Goal: Task Accomplishment & Management: Use online tool/utility

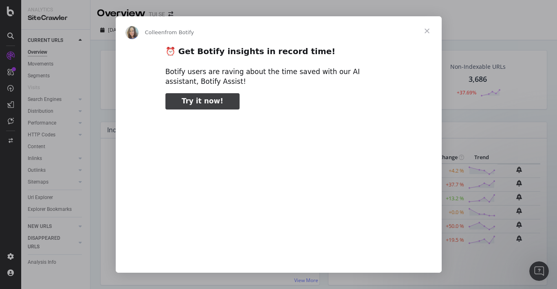
click at [427, 30] on span "Close" at bounding box center [426, 30] width 29 height 29
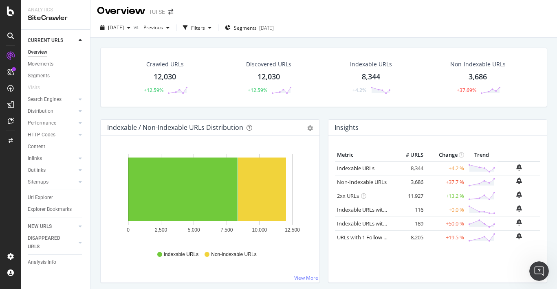
scroll to position [3, 0]
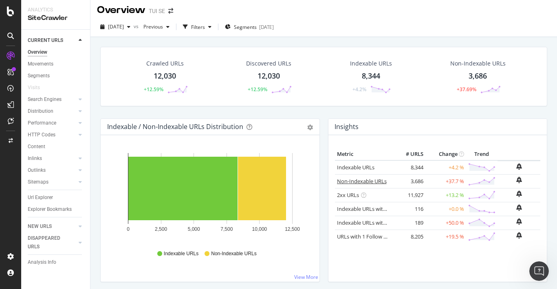
click at [365, 182] on link "Non-Indexable URLs" at bounding box center [362, 181] width 50 height 7
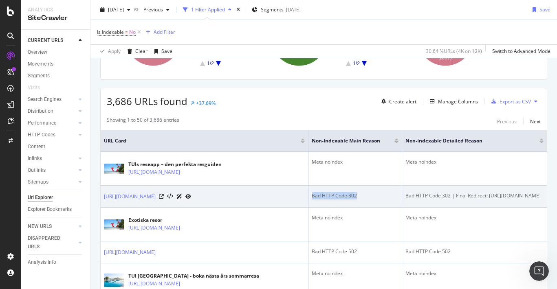
drag, startPoint x: 308, startPoint y: 196, endPoint x: 353, endPoint y: 195, distance: 45.6
click at [353, 196] on div "Bad HTTP Code 302" at bounding box center [355, 195] width 87 height 7
click at [156, 196] on link "https://www.tui.se/resor/all-inclusive-resor/" at bounding box center [130, 197] width 52 height 8
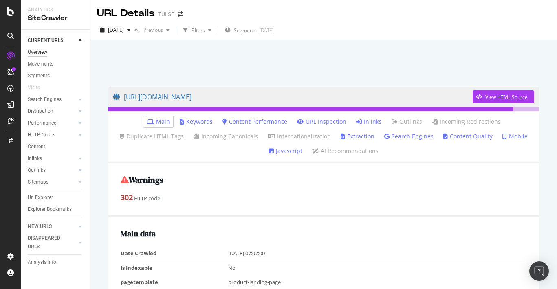
click at [29, 49] on div "Overview" at bounding box center [38, 52] width 20 height 9
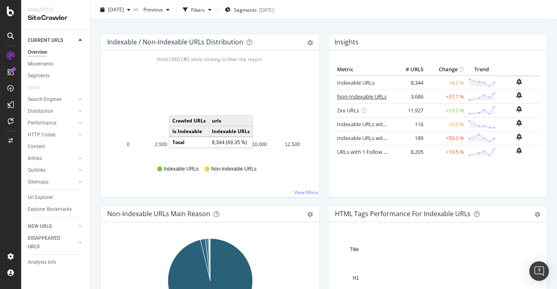
scroll to position [80, 0]
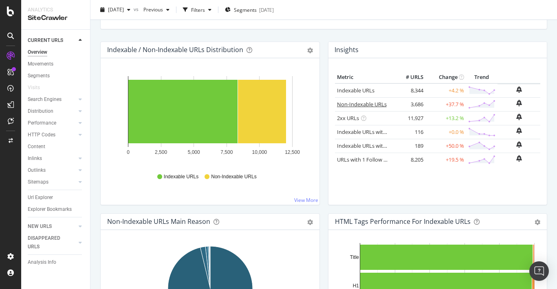
click at [343, 103] on link "Non-Indexable URLs" at bounding box center [362, 104] width 50 height 7
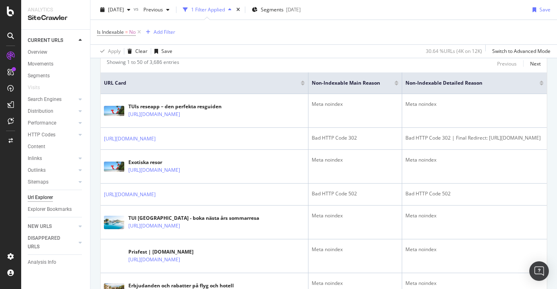
scroll to position [175, 0]
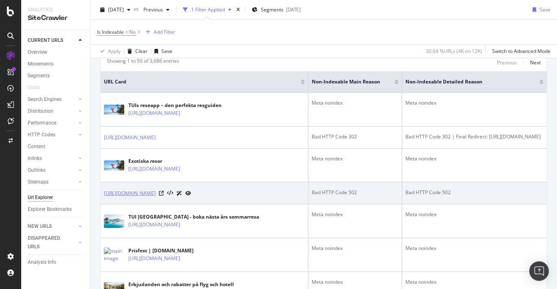
click at [156, 194] on link "https://www.tui.se/resa/italien/sardinien/" at bounding box center [130, 193] width 52 height 8
click at [164, 193] on icon at bounding box center [161, 193] width 5 height 5
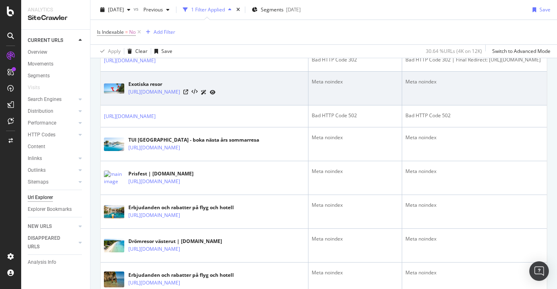
scroll to position [258, 0]
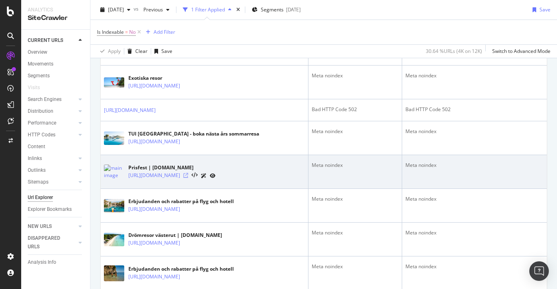
click at [188, 177] on icon at bounding box center [185, 175] width 5 height 5
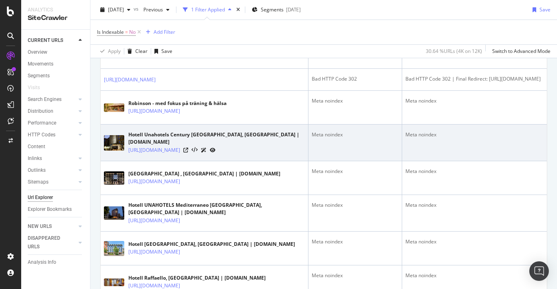
scroll to position [585, 0]
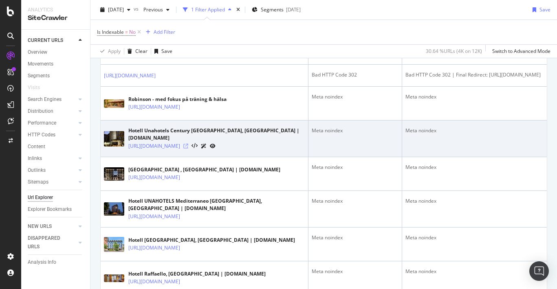
click at [188, 144] on icon at bounding box center [185, 146] width 5 height 5
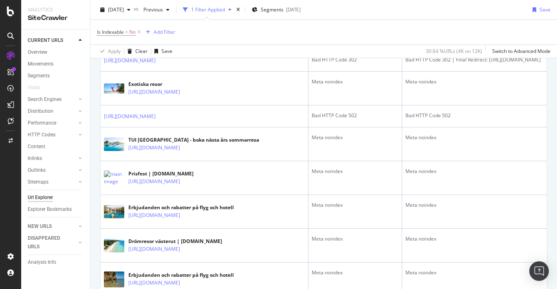
scroll to position [0, 0]
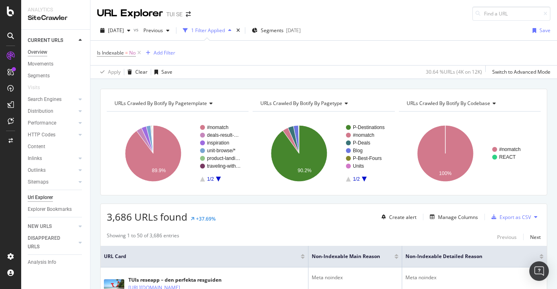
click at [40, 55] on div "Overview" at bounding box center [38, 52] width 20 height 9
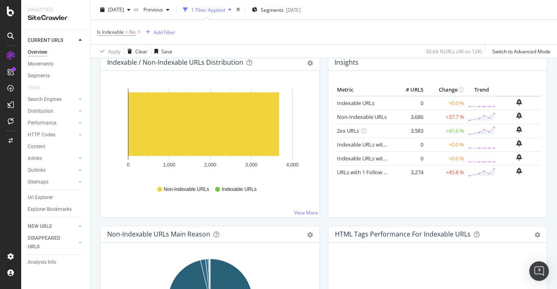
scroll to position [102, 0]
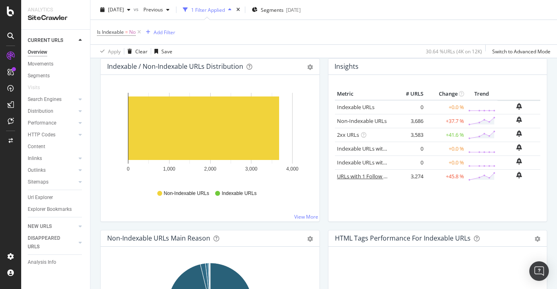
click at [358, 178] on link "URLs with 1 Follow Inlink" at bounding box center [367, 176] width 60 height 7
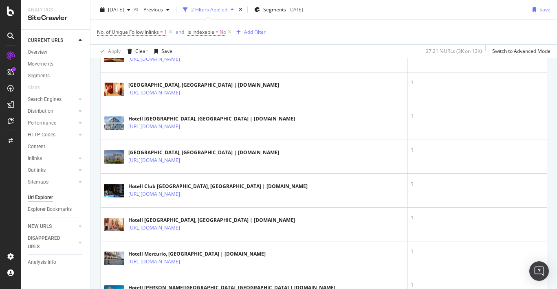
scroll to position [365, 0]
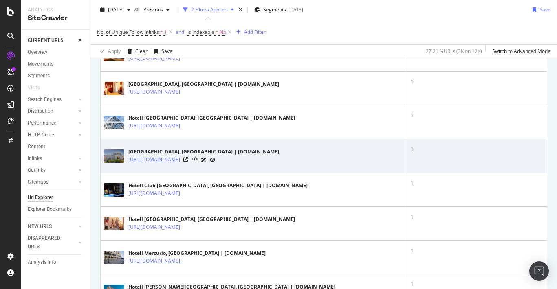
click at [180, 162] on link "https://www.tui.se/resa/portugal/lissabon/hotel-mundial/" at bounding box center [154, 160] width 52 height 8
click at [188, 159] on icon at bounding box center [185, 159] width 5 height 5
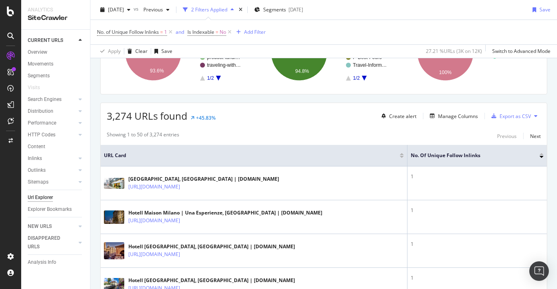
scroll to position [0, 0]
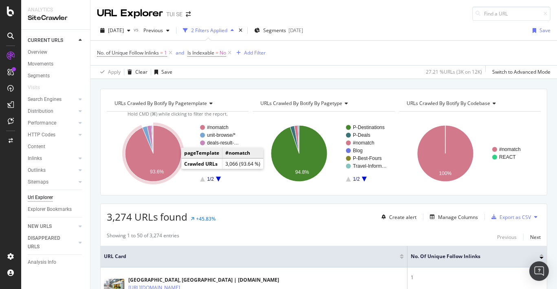
click at [169, 161] on icon "A chart." at bounding box center [153, 153] width 56 height 56
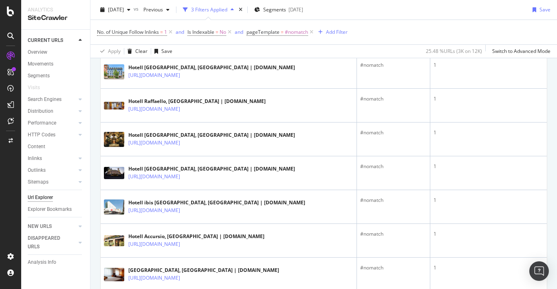
scroll to position [348, 0]
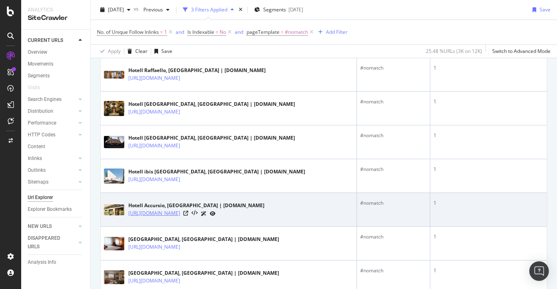
click at [180, 211] on link "https://www.tui.se/resa/italien/milano/accursio/" at bounding box center [154, 213] width 52 height 8
click at [188, 212] on icon at bounding box center [185, 213] width 5 height 5
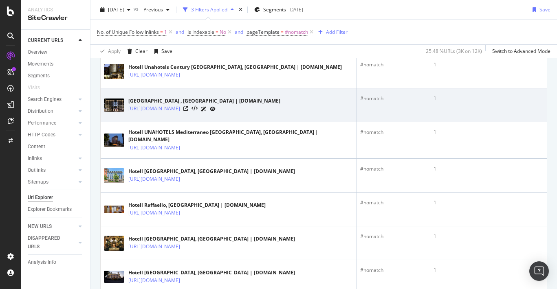
scroll to position [176, 0]
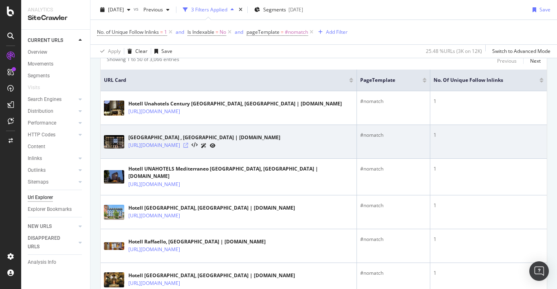
click at [188, 144] on icon at bounding box center [185, 145] width 5 height 5
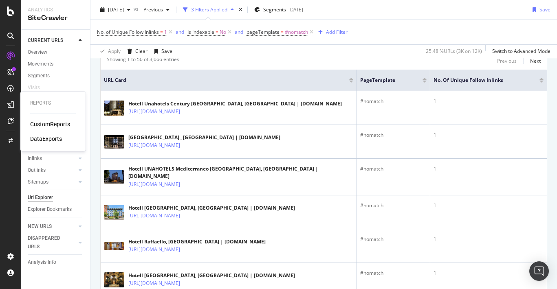
click at [46, 123] on div "CustomReports" at bounding box center [50, 124] width 40 height 8
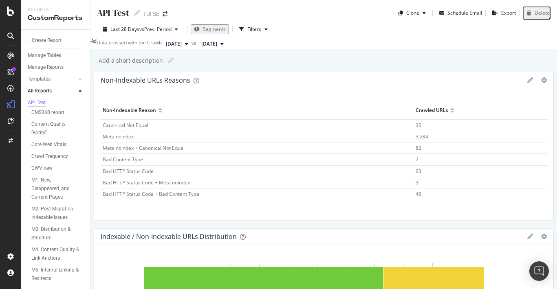
click at [126, 140] on span "Meta noindex" at bounding box center [118, 136] width 31 height 7
click at [10, 37] on icon at bounding box center [10, 36] width 7 height 7
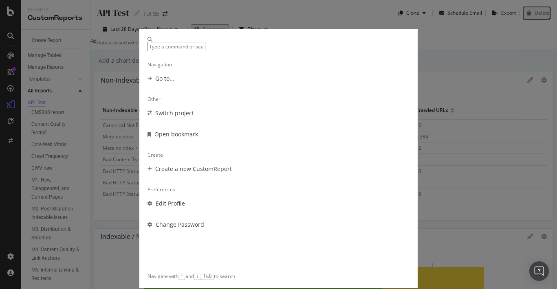
click at [48, 20] on div "Navigation Go to... Other Switch project Open bookmark Create Create a new Cust…" at bounding box center [278, 144] width 557 height 289
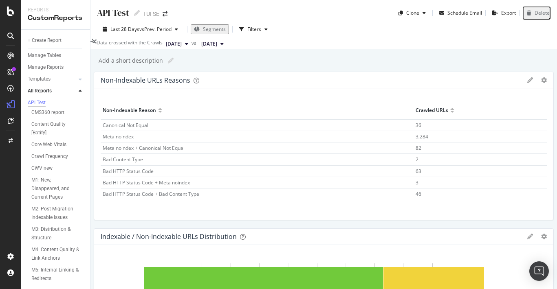
click at [40, 20] on div "CustomReports" at bounding box center [56, 17] width 56 height 9
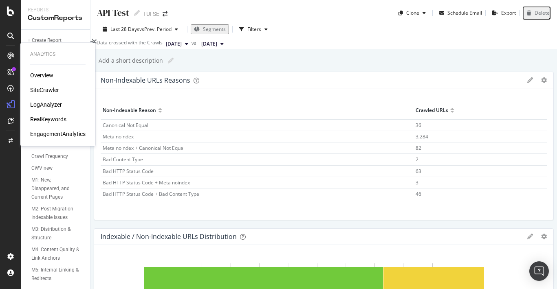
click at [40, 79] on div "Overview" at bounding box center [41, 75] width 23 height 8
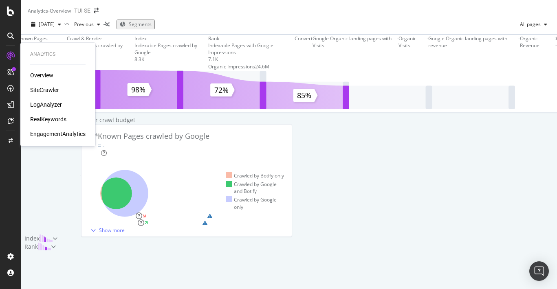
click at [37, 89] on div "SiteCrawler" at bounding box center [44, 90] width 29 height 8
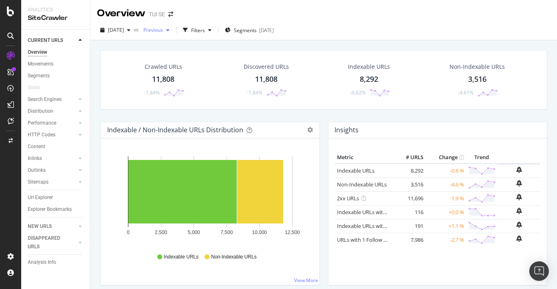
click at [163, 31] on span "Previous" at bounding box center [151, 29] width 23 height 7
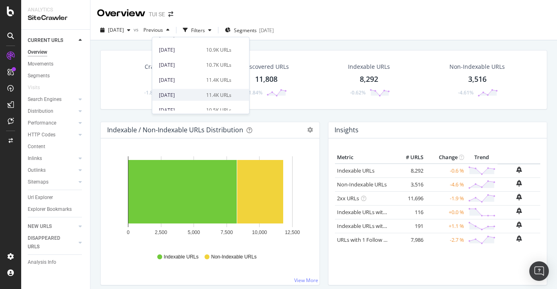
click at [189, 94] on div "2025 Sep. 21st" at bounding box center [180, 94] width 42 height 7
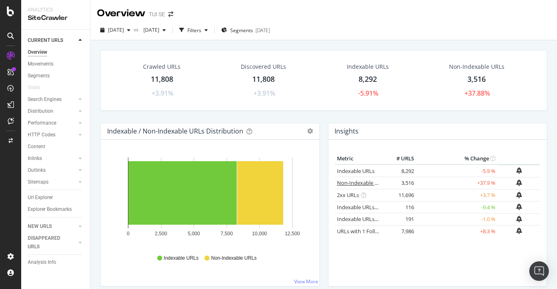
click at [360, 180] on link "Non-Indexable URLs" at bounding box center [362, 182] width 50 height 7
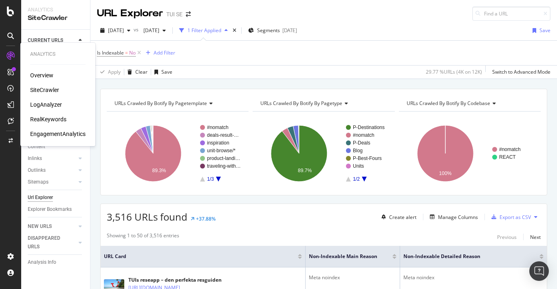
click at [46, 75] on div "Overview" at bounding box center [41, 75] width 23 height 8
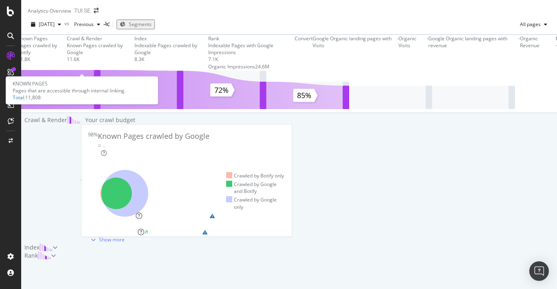
scroll to position [132, 0]
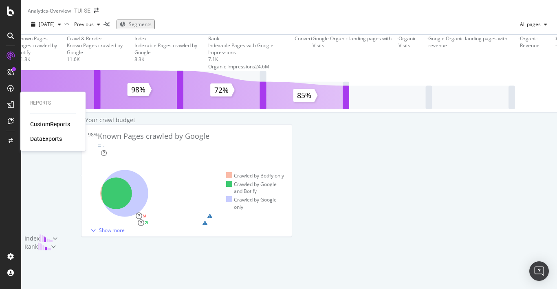
click at [39, 123] on div "CustomReports" at bounding box center [50, 124] width 40 height 8
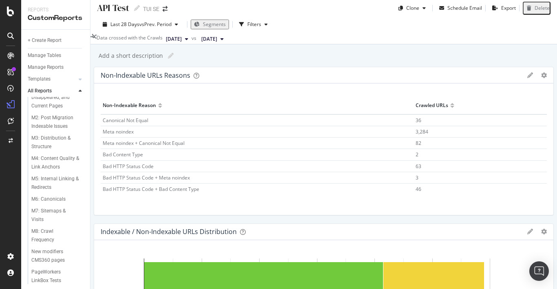
scroll to position [96, 0]
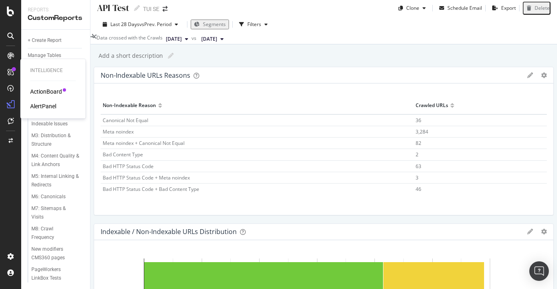
click at [39, 91] on div "ActionBoard" at bounding box center [46, 92] width 32 height 8
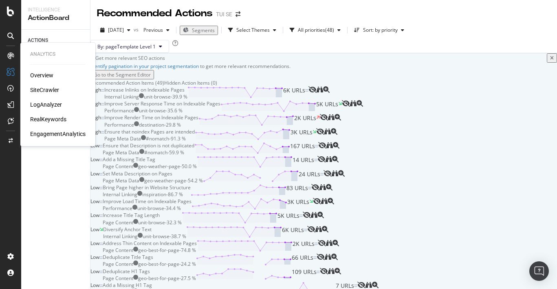
click at [41, 91] on div "SiteCrawler" at bounding box center [44, 90] width 29 height 8
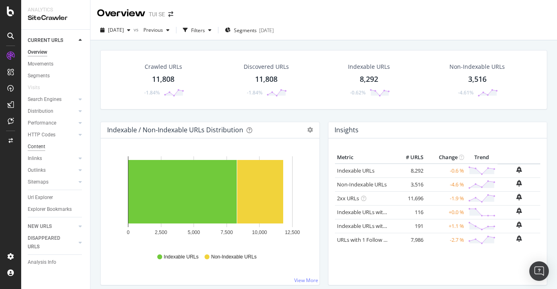
click at [35, 145] on div "Content" at bounding box center [37, 147] width 18 height 9
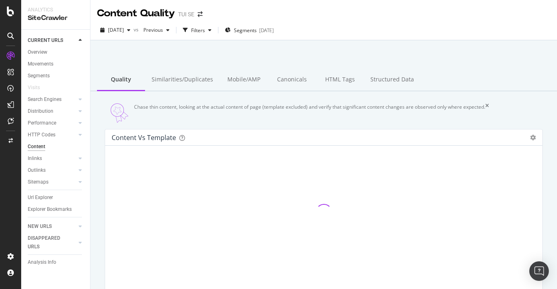
click at [35, 145] on div "Content" at bounding box center [37, 147] width 18 height 9
click at [284, 116] on div "Chase thin content, looking at the actual content of page (template excluded) a…" at bounding box center [309, 113] width 351 height 20
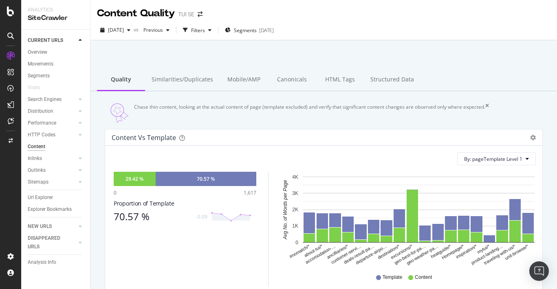
click at [125, 165] on div "By: pageTemplate Level 1" at bounding box center [324, 158] width 424 height 13
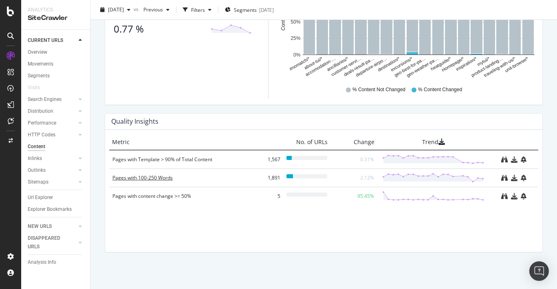
scroll to position [532, 0]
click at [145, 182] on div "Pages with 100-250 Words" at bounding box center [182, 178] width 141 height 8
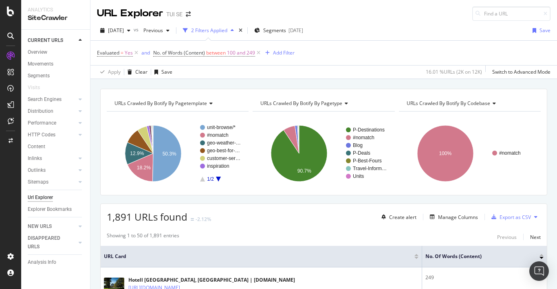
click at [210, 104] on icon at bounding box center [210, 103] width 6 height 5
click at [276, 222] on div "1,891 URLs found -2.12% Create alert Manage Columns Export as CSV" at bounding box center [324, 214] width 446 height 20
click at [218, 178] on icon "A chart." at bounding box center [218, 179] width 5 height 5
click at [217, 178] on icon "A chart." at bounding box center [218, 179] width 5 height 5
click at [227, 31] on div "2 Filters Applied" at bounding box center [209, 30] width 36 height 7
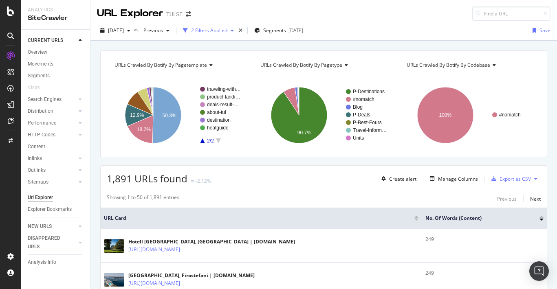
click at [227, 31] on div "2 Filters Applied" at bounding box center [209, 30] width 36 height 7
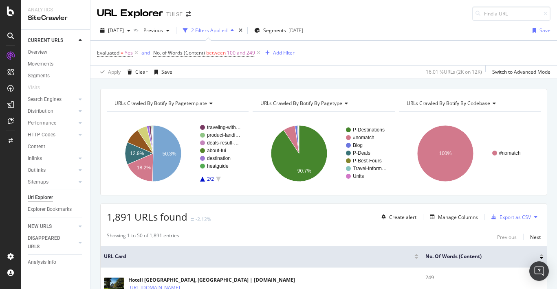
click at [346, 102] on icon at bounding box center [345, 103] width 6 height 5
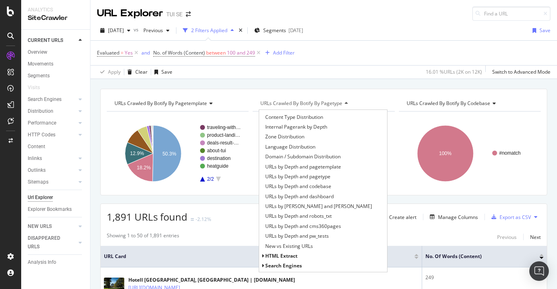
scroll to position [129, 0]
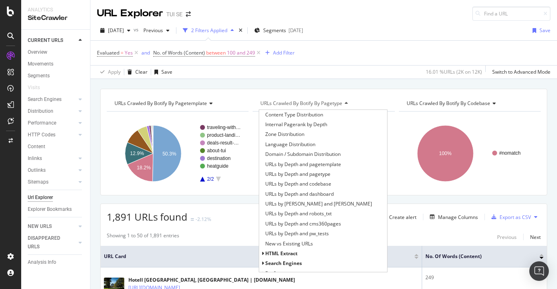
click at [222, 83] on div "URLs Crawled By Botify By pagetemplate Chart (by Value) Table Expand Export as …" at bounding box center [323, 89] width 466 height 20
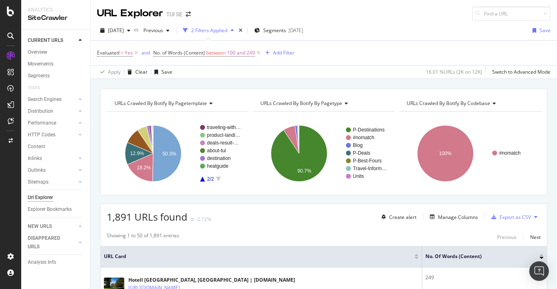
click at [211, 103] on icon at bounding box center [210, 103] width 6 height 5
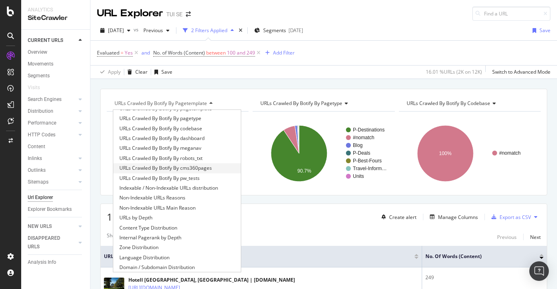
scroll to position [0, 0]
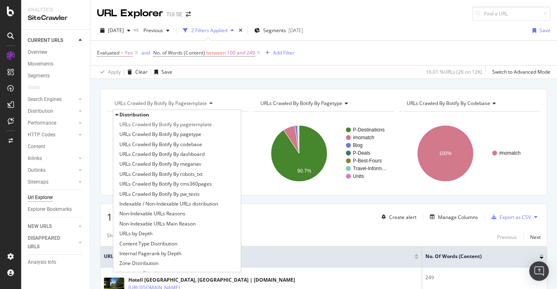
click at [161, 83] on div "URLs Crawled By Botify By pagetemplate Distribution URLs Crawled By Botify By p…" at bounding box center [323, 89] width 466 height 20
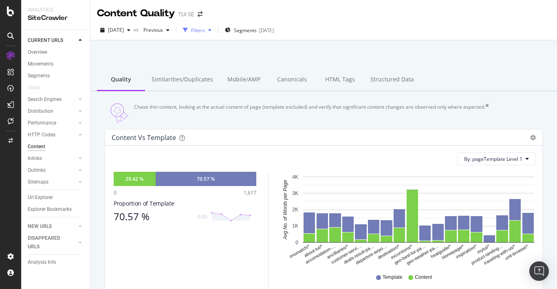
click at [211, 30] on icon "button" at bounding box center [209, 30] width 3 height 5
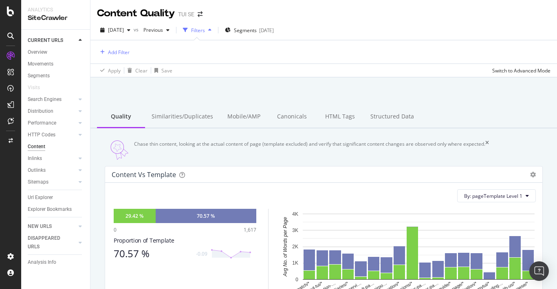
click at [205, 29] on div "Filters" at bounding box center [198, 30] width 14 height 7
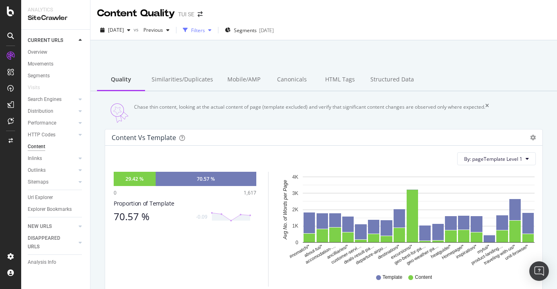
click at [205, 29] on div "Filters" at bounding box center [198, 30] width 14 height 7
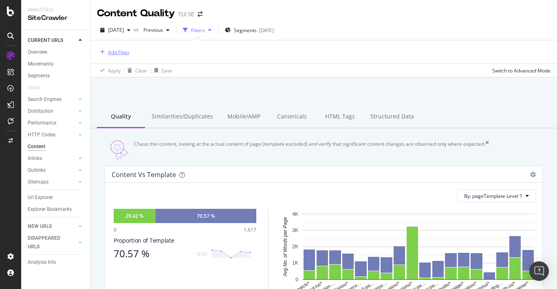
click at [120, 49] on div "Add Filter" at bounding box center [119, 52] width 22 height 7
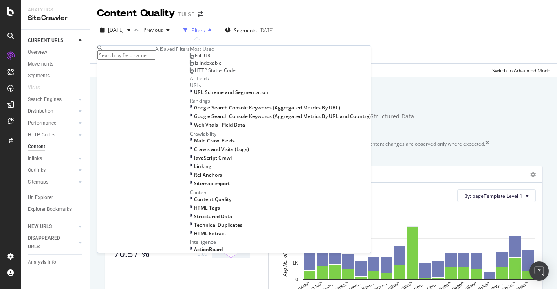
click at [161, 53] on div "Saved Filters" at bounding box center [175, 49] width 29 height 7
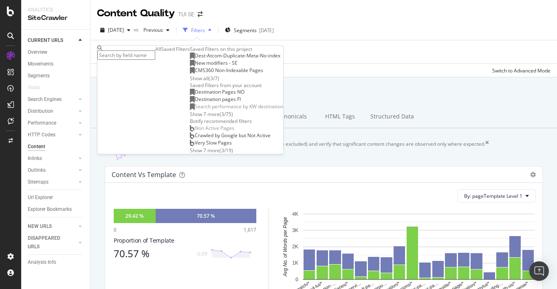
click at [190, 118] on div "Show 7 more" at bounding box center [205, 114] width 30 height 7
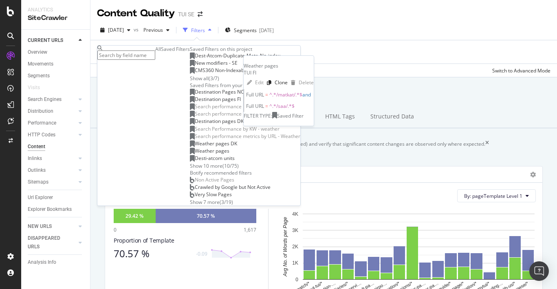
scroll to position [97, 0]
click at [190, 169] on div "Show 10 more" at bounding box center [206, 166] width 33 height 7
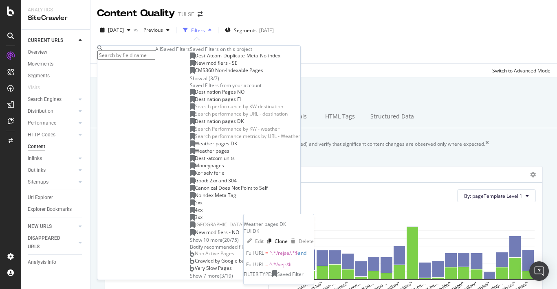
scroll to position [0, 0]
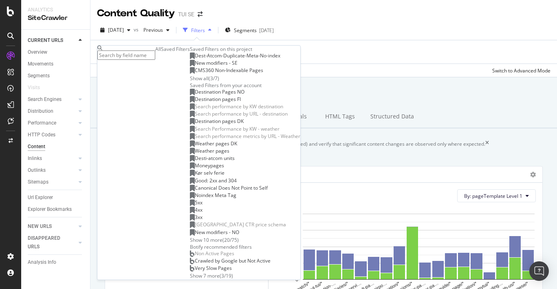
click at [195, 103] on span "Destination pages FI" at bounding box center [218, 99] width 46 height 7
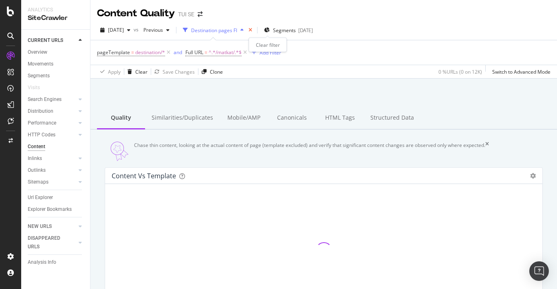
click at [252, 30] on icon "times" at bounding box center [250, 30] width 4 height 5
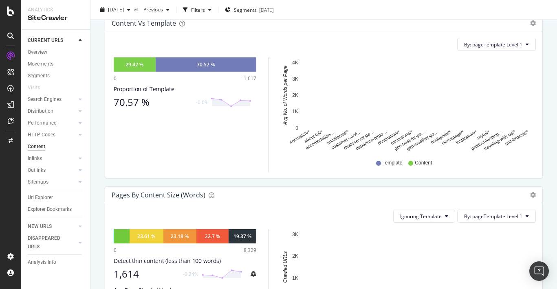
scroll to position [90, 0]
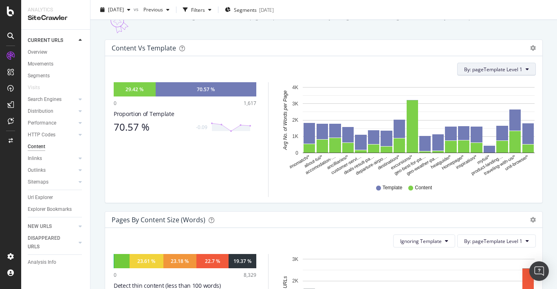
click at [504, 73] on span "By: pageTemplate Level 1" at bounding box center [493, 69] width 58 height 7
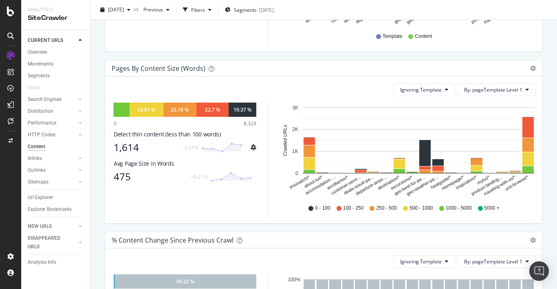
scroll to position [242, 0]
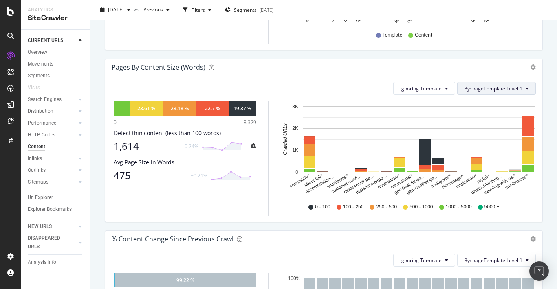
click at [529, 93] on button "By: pageTemplate Level 1" at bounding box center [496, 88] width 79 height 13
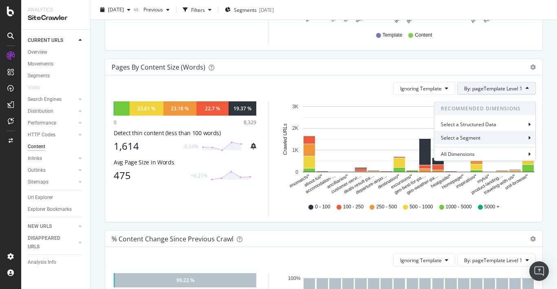
click at [482, 137] on div "Select a Segment" at bounding box center [484, 137] width 101 height 13
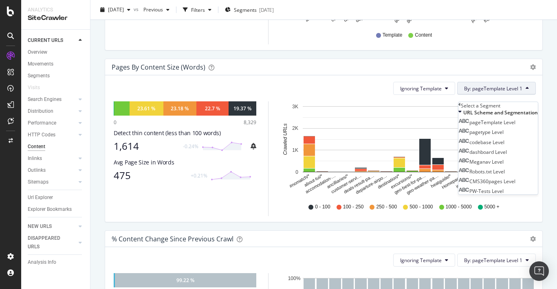
click at [490, 91] on span "By: pageTemplate Level 1" at bounding box center [493, 88] width 58 height 7
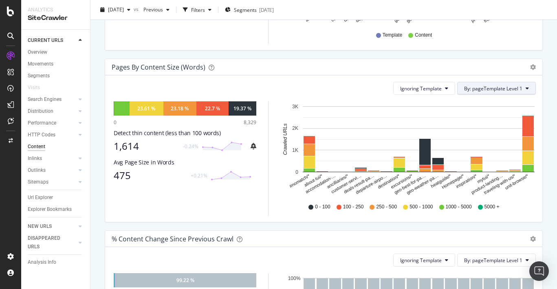
click at [490, 92] on span "By: pageTemplate Level 1" at bounding box center [493, 88] width 58 height 7
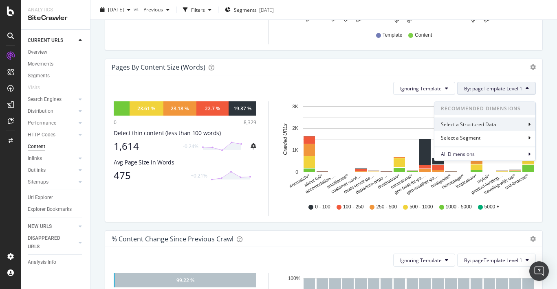
click at [507, 124] on div "Select a Structured Data" at bounding box center [484, 124] width 101 height 13
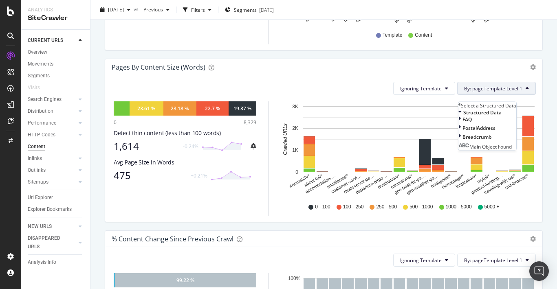
click at [496, 92] on span "By: pageTemplate Level 1" at bounding box center [493, 88] width 58 height 7
click at [524, 95] on button "By: pageTemplate Level 1" at bounding box center [496, 88] width 79 height 13
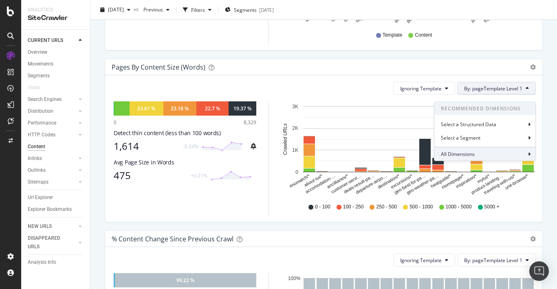
click at [525, 153] on div "All Dimensions" at bounding box center [484, 154] width 101 height 14
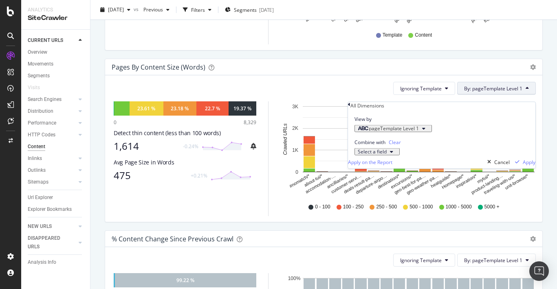
click at [396, 154] on div "button" at bounding box center [392, 151] width 10 height 5
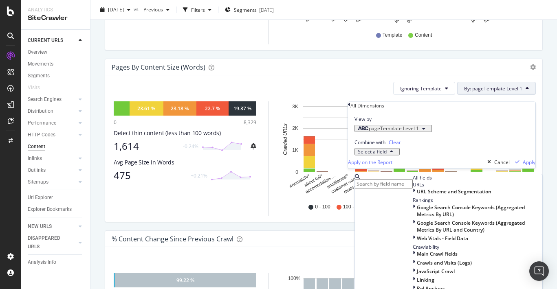
scroll to position [114, 0]
click at [349, 75] on div "Pages by Content Size (Words) Pie Chart (by Percentage) Table Export as CSV Add…" at bounding box center [323, 67] width 437 height 16
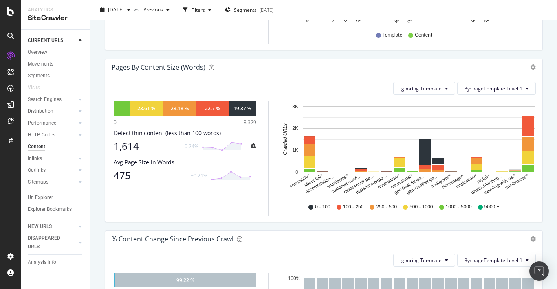
click at [391, 186] on text "destination/*" at bounding box center [389, 181] width 24 height 17
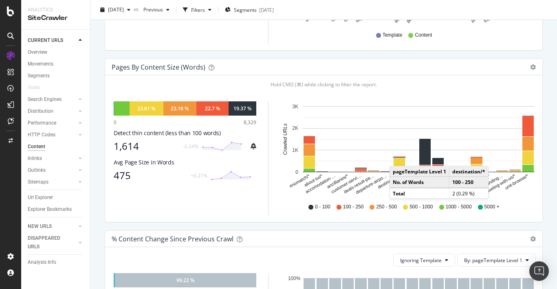
click at [398, 159] on rect "A chart." at bounding box center [399, 157] width 13 height 2
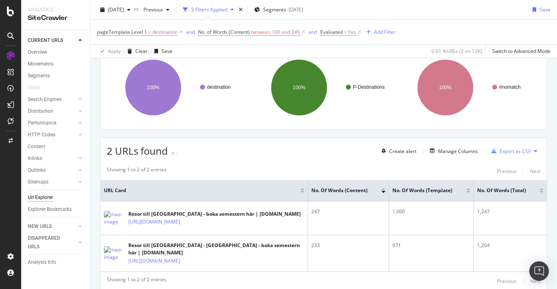
scroll to position [66, 0]
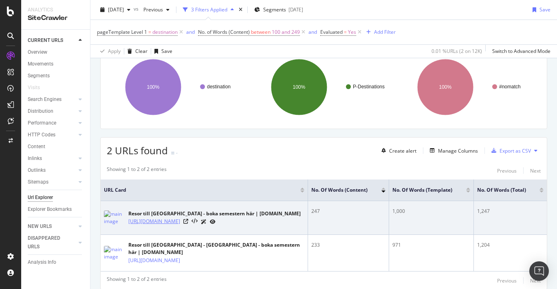
click at [172, 224] on link "https://www.tui.se/resa/gambia/" at bounding box center [154, 221] width 52 height 8
click at [188, 222] on icon at bounding box center [185, 221] width 5 height 5
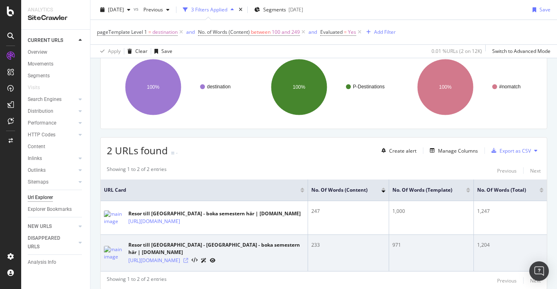
click at [188, 258] on icon at bounding box center [185, 260] width 5 height 5
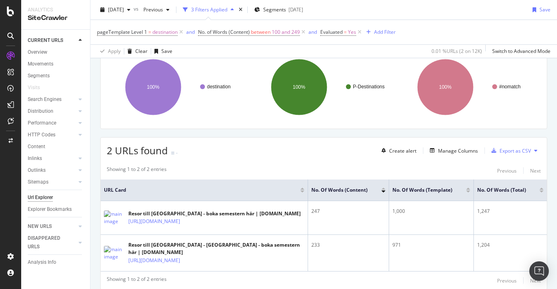
scroll to position [0, 0]
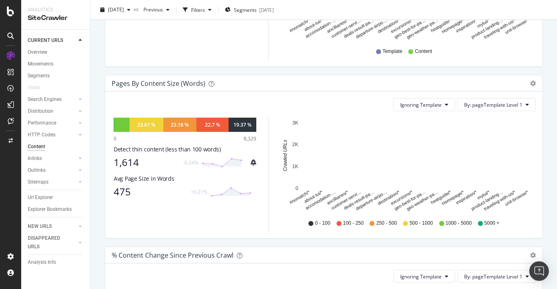
scroll to position [256, 0]
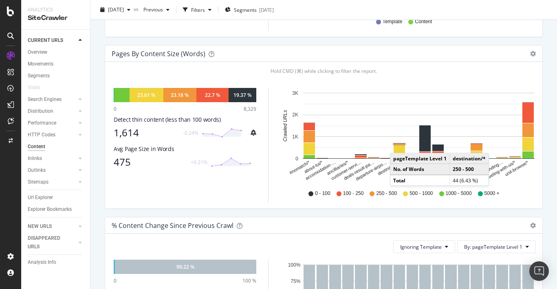
click at [398, 145] on rect "A chart." at bounding box center [399, 144] width 12 height 1
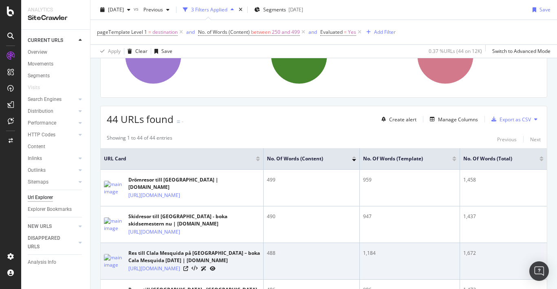
scroll to position [98, 0]
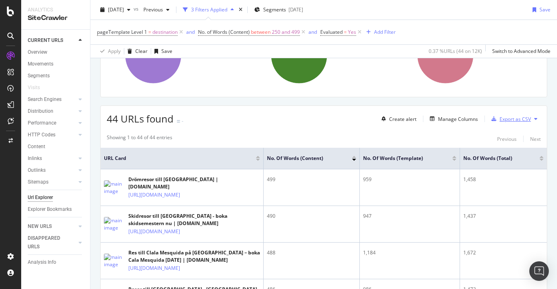
click at [524, 120] on div "Export as CSV" at bounding box center [514, 119] width 31 height 7
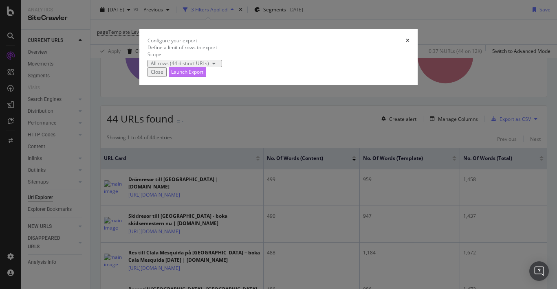
click at [203, 75] on div "Launch Export" at bounding box center [187, 71] width 32 height 7
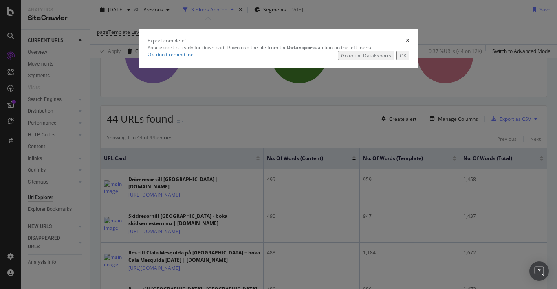
click at [375, 59] on div "Go to the DataExports" at bounding box center [366, 55] width 50 height 7
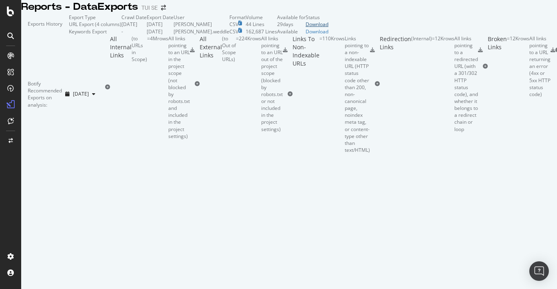
click at [328, 28] on div "Download" at bounding box center [316, 24] width 23 height 7
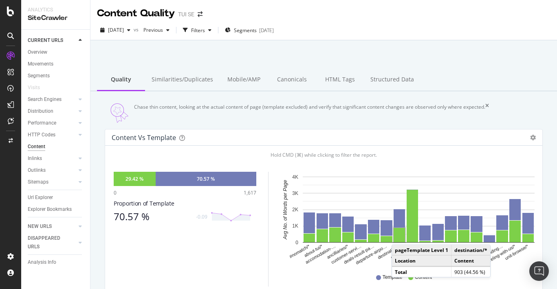
click at [400, 242] on rect "A chart." at bounding box center [398, 235] width 11 height 14
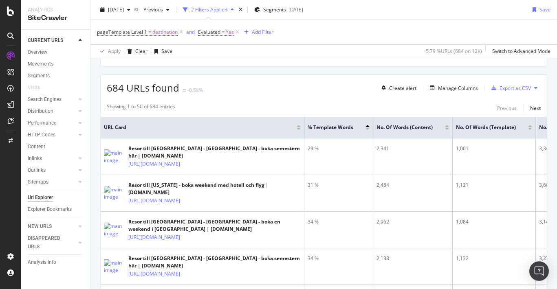
scroll to position [134, 0]
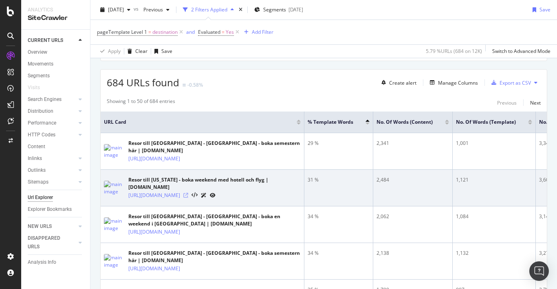
click at [188, 193] on icon at bounding box center [185, 195] width 5 height 5
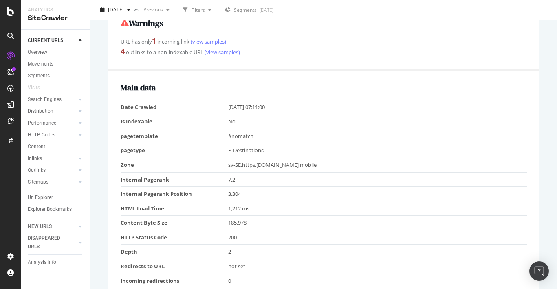
scroll to position [281, 0]
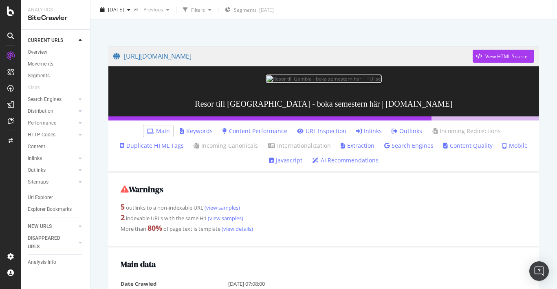
scroll to position [50, 0]
